Goal: Task Accomplishment & Management: Use online tool/utility

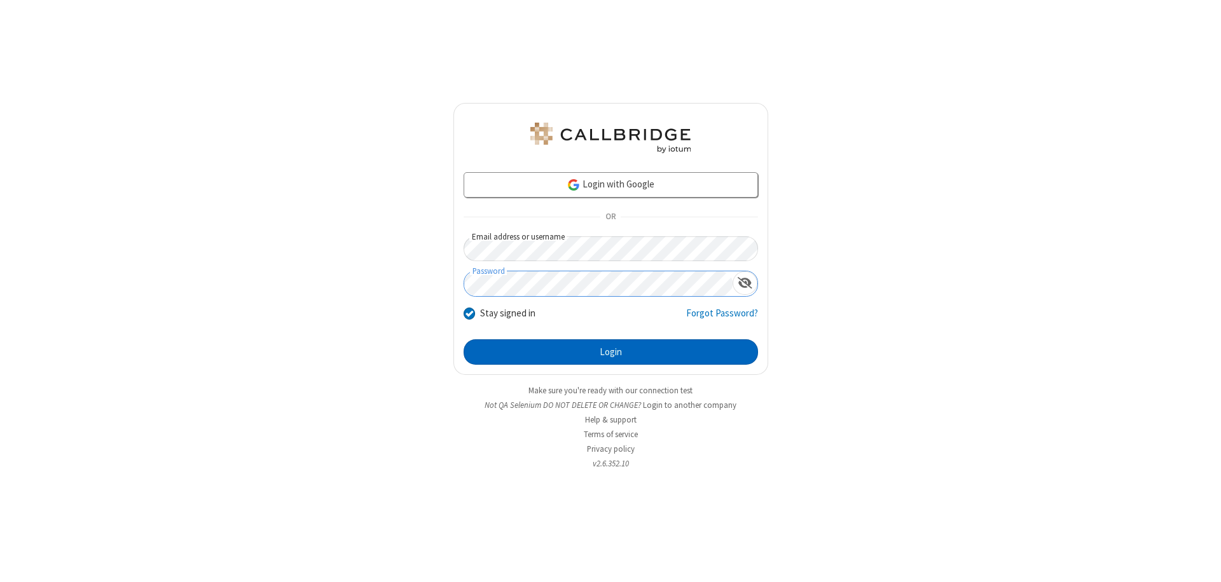
click at [610, 352] on button "Login" at bounding box center [610, 351] width 294 height 25
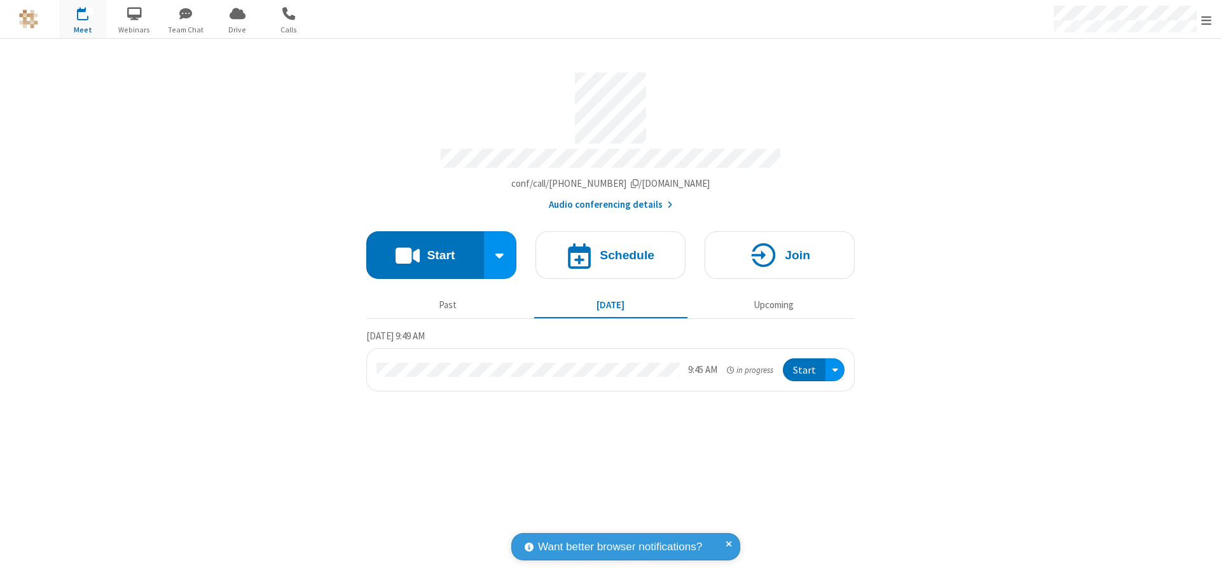
click at [425, 249] on button "Start" at bounding box center [425, 255] width 118 height 48
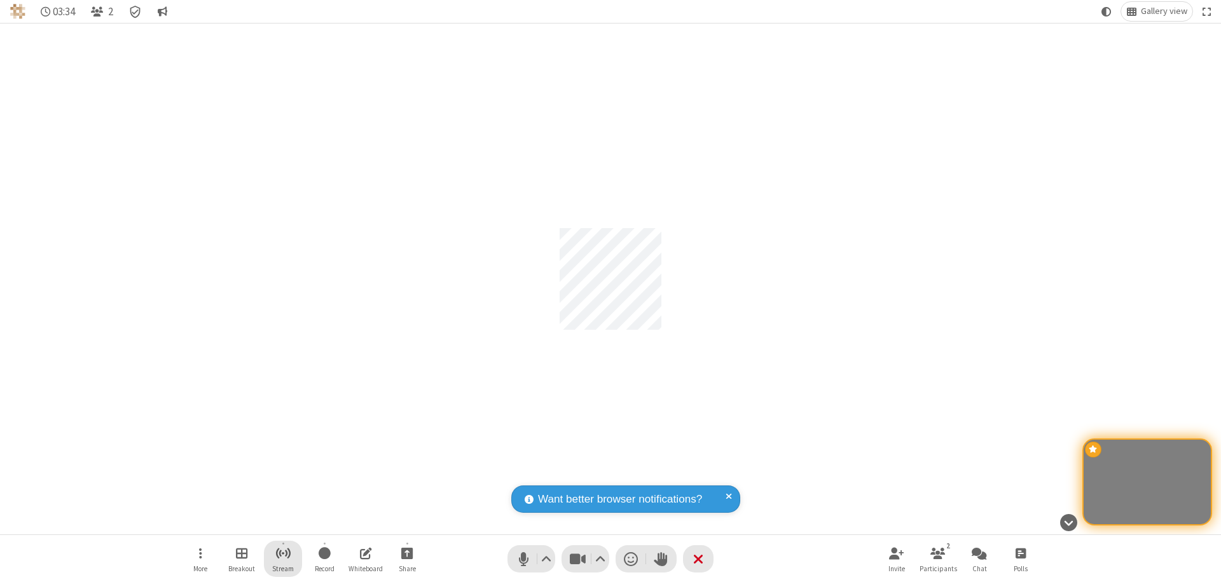
click at [283, 559] on span "Start streaming" at bounding box center [283, 553] width 16 height 16
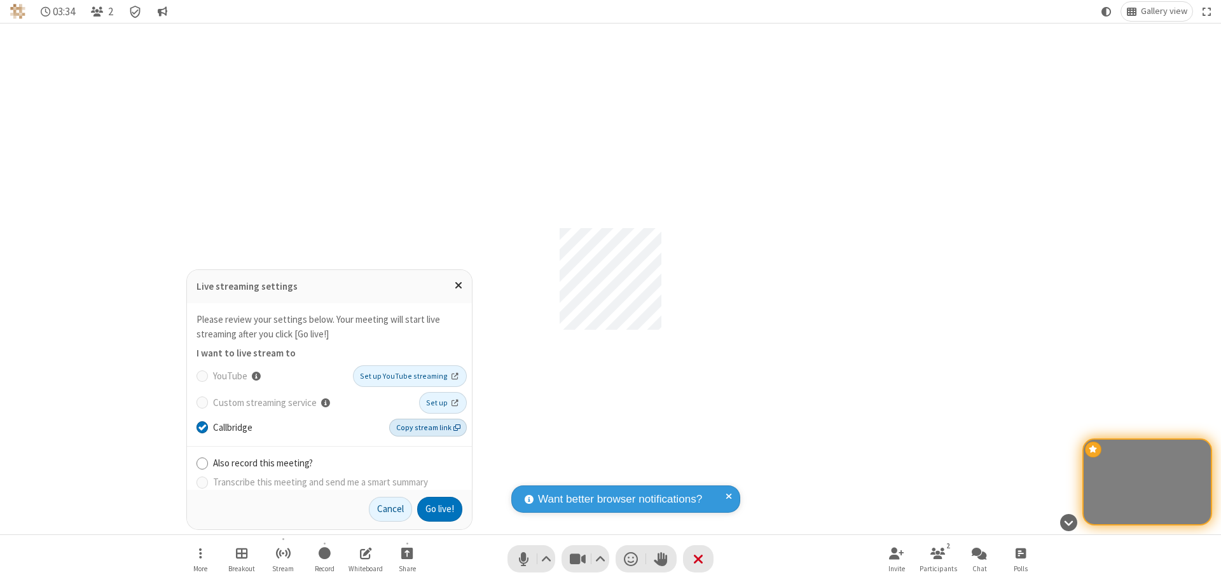
click at [429, 427] on span "Copy stream link" at bounding box center [428, 427] width 64 height 11
click at [439, 509] on button "Go live!" at bounding box center [439, 509] width 45 height 25
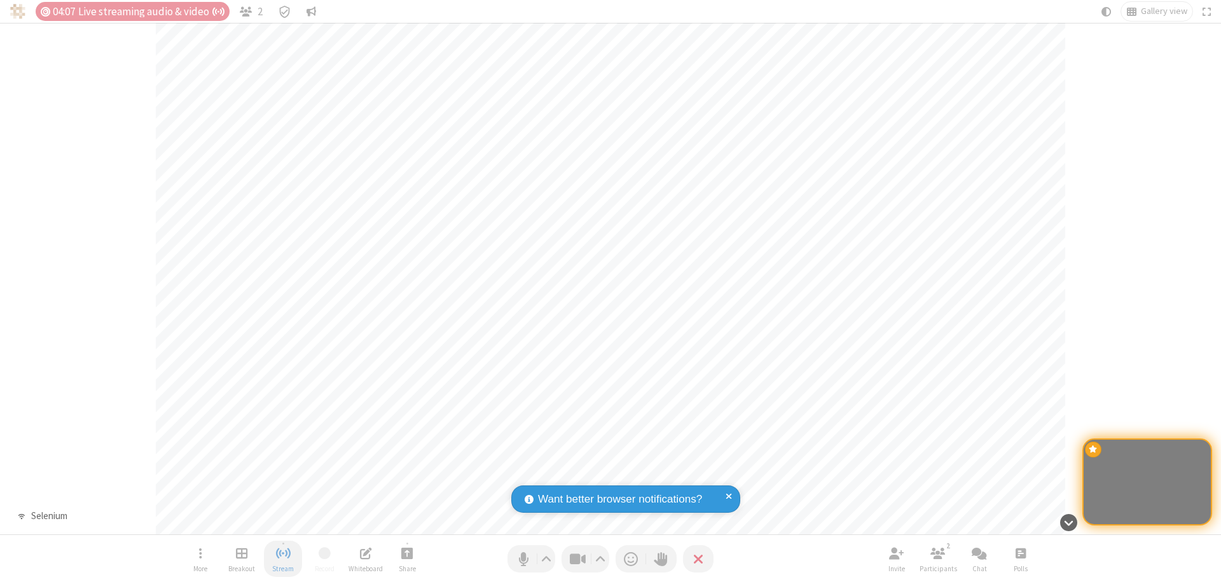
click at [283, 559] on span "Stop streaming" at bounding box center [283, 553] width 16 height 16
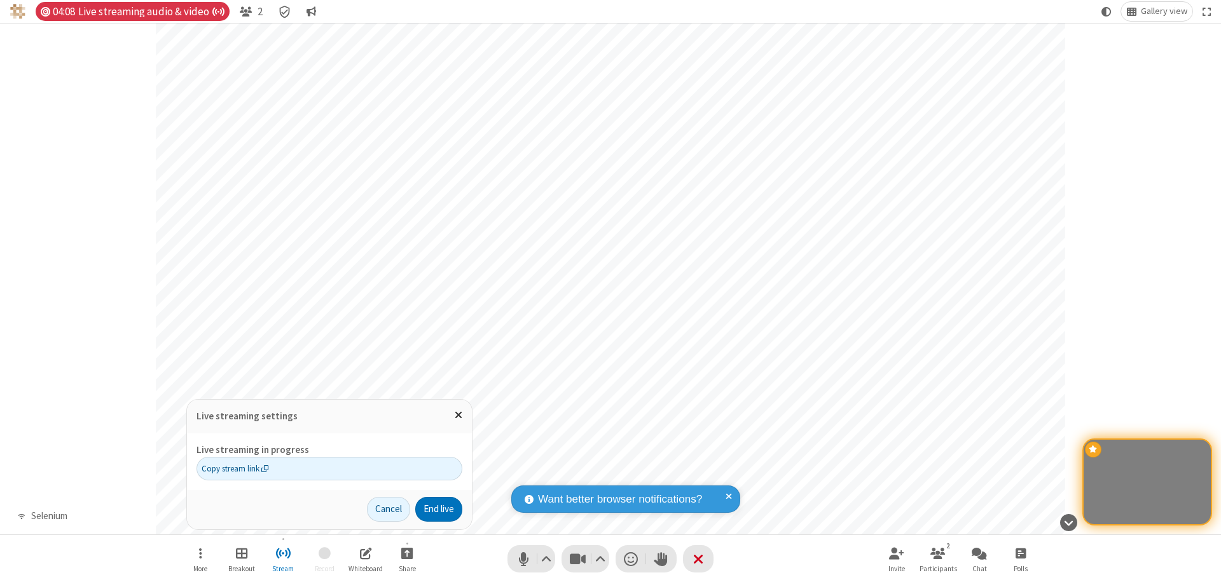
click at [437, 509] on button "End live" at bounding box center [438, 509] width 47 height 25
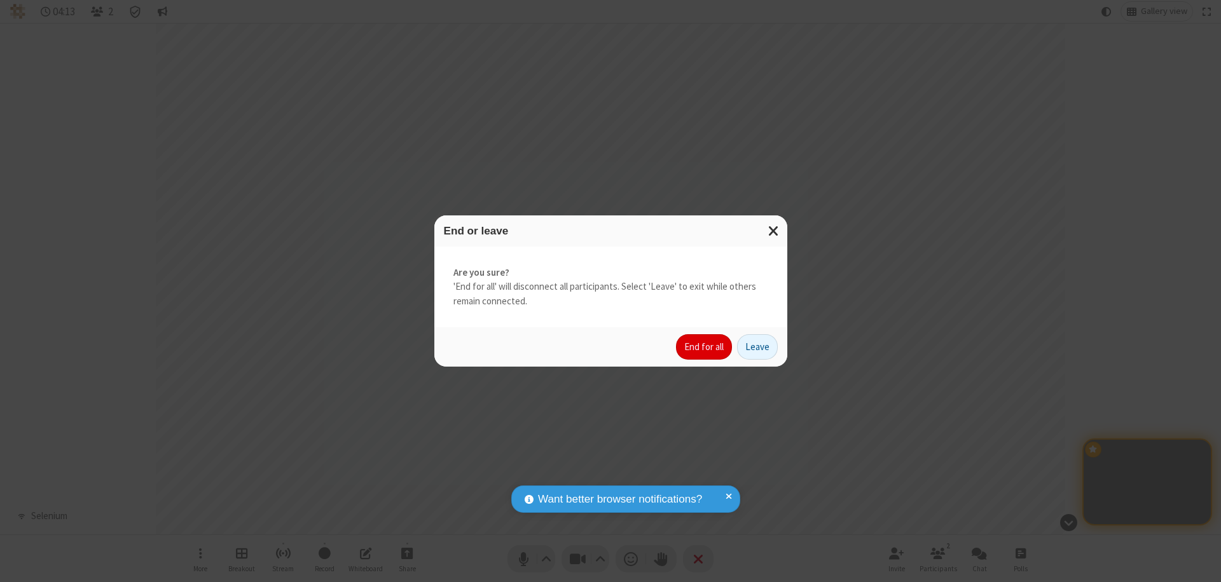
click at [704, 347] on button "End for all" at bounding box center [704, 346] width 56 height 25
